Goal: Check status: Check status

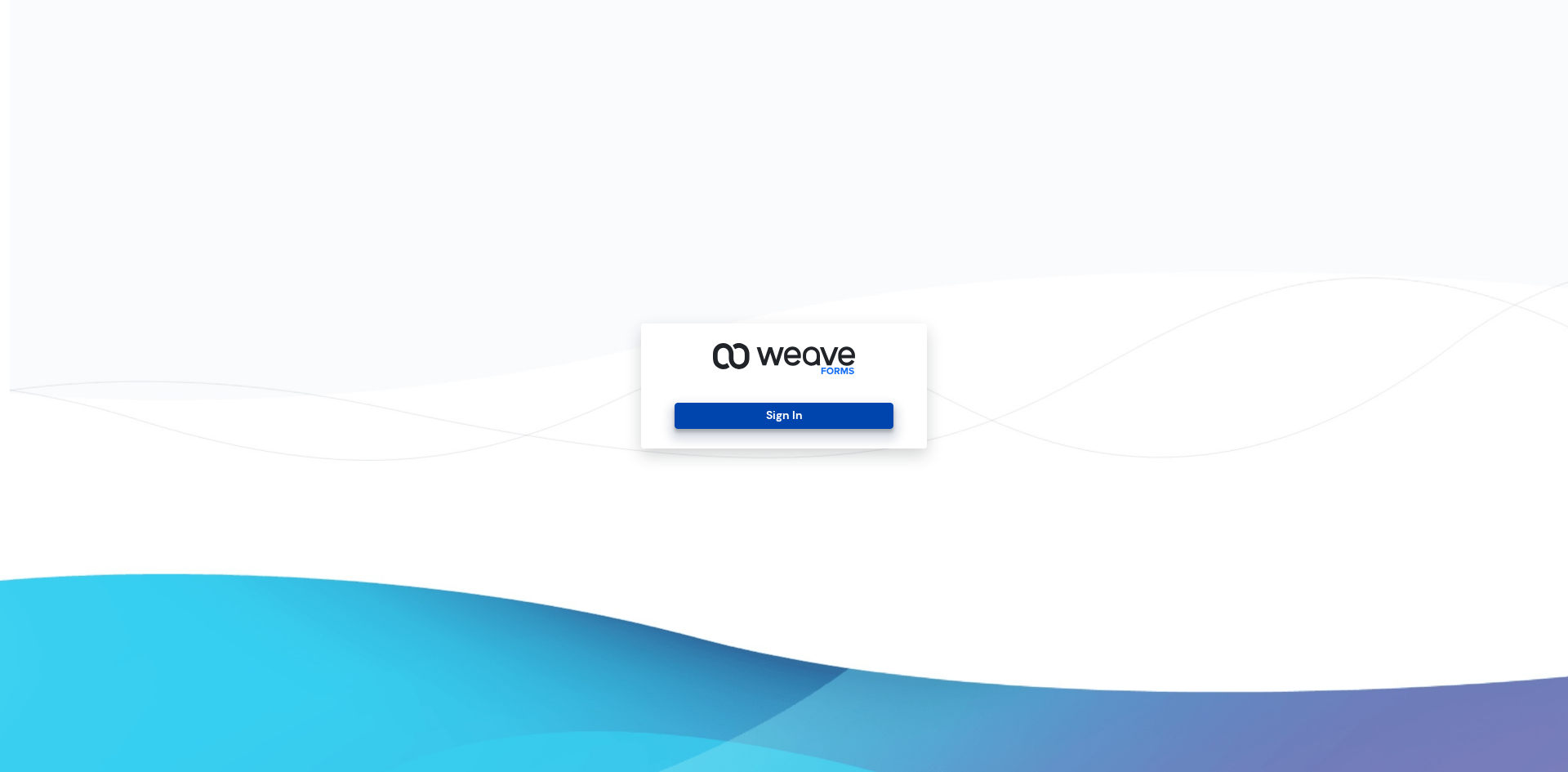
click at [734, 415] on button "Sign In" at bounding box center [783, 416] width 218 height 26
